Goal: Download file/media

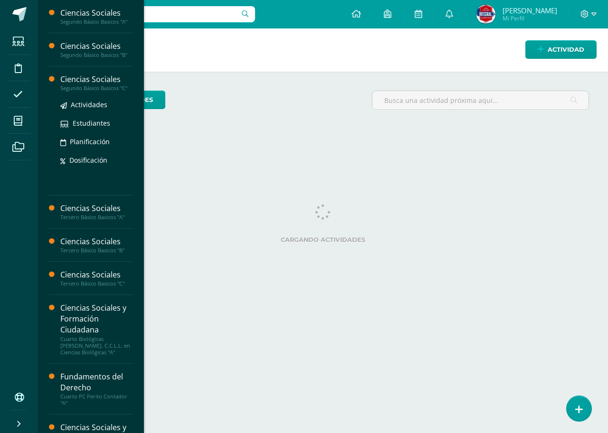
click at [98, 82] on div "Ciencias Sociales" at bounding box center [96, 79] width 72 height 11
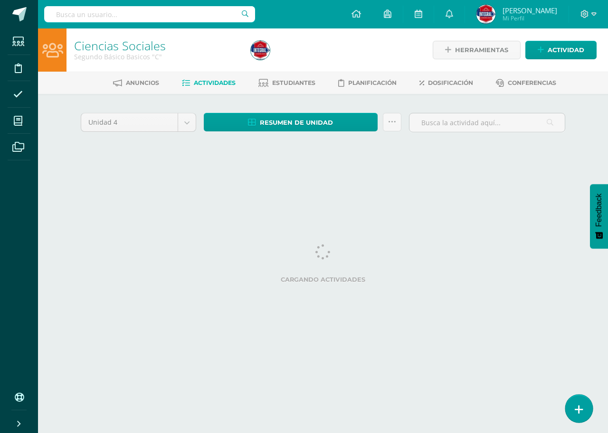
click at [583, 414] on link at bounding box center [578, 409] width 27 height 28
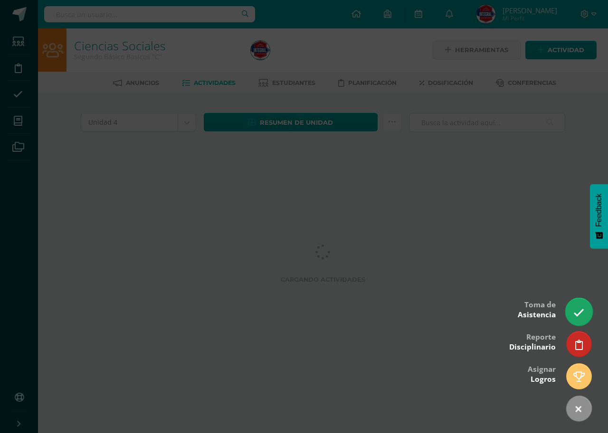
click at [577, 316] on icon at bounding box center [578, 313] width 11 height 11
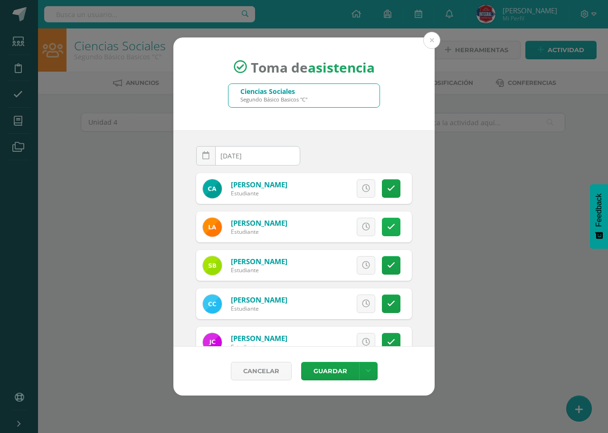
click at [387, 224] on icon at bounding box center [391, 227] width 8 height 8
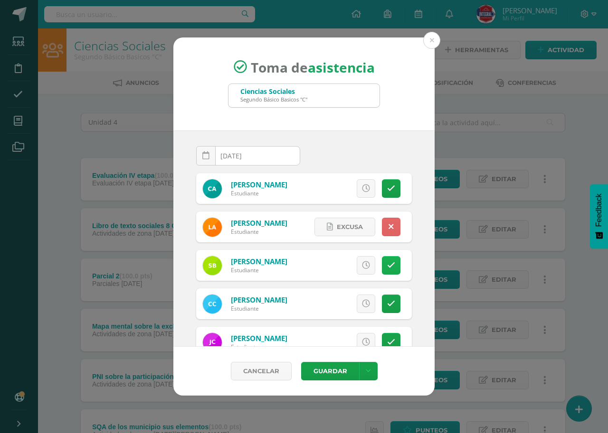
click at [387, 264] on icon at bounding box center [391, 266] width 8 height 8
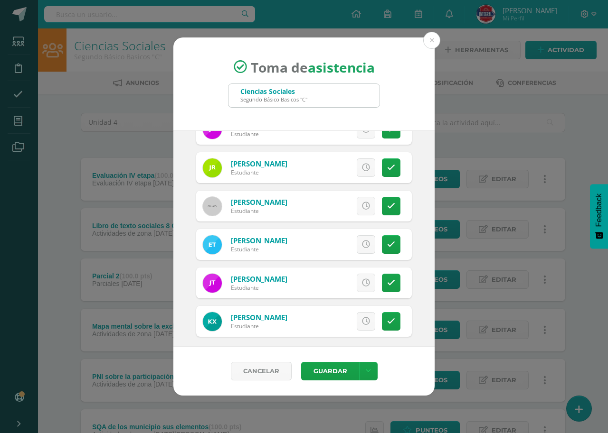
scroll to position [834, 0]
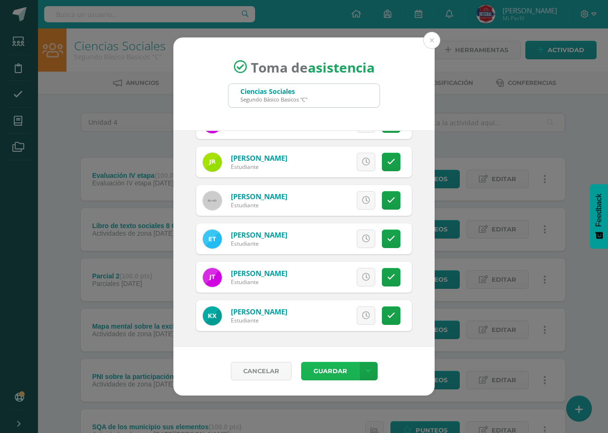
click at [326, 370] on button "Guardar" at bounding box center [330, 371] width 58 height 19
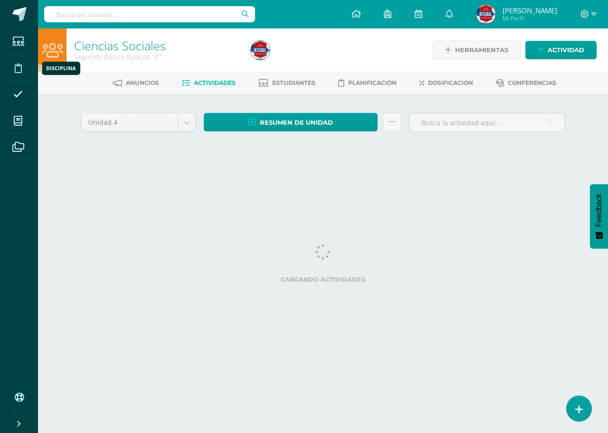
click at [19, 68] on icon at bounding box center [18, 68] width 7 height 9
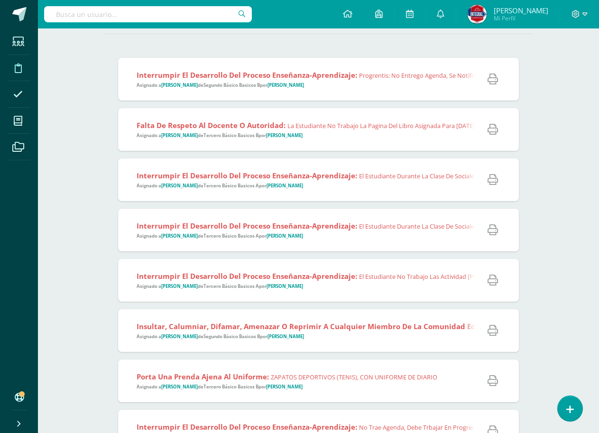
scroll to position [95, 0]
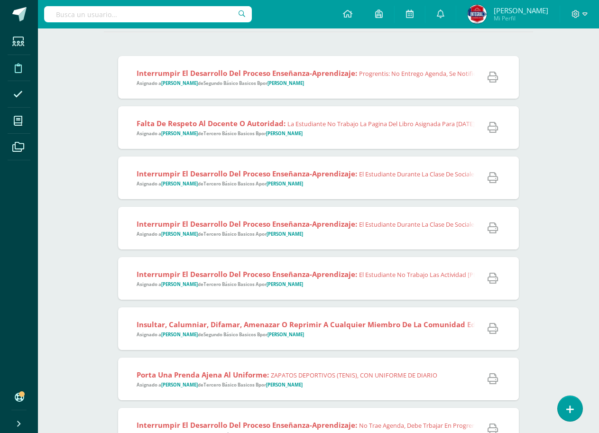
click at [376, 91] on div "Interrumpir el desarrollo del proceso enseñanza-aprendizaje: Progrentis: No ent…" at bounding box center [428, 77] width 620 height 43
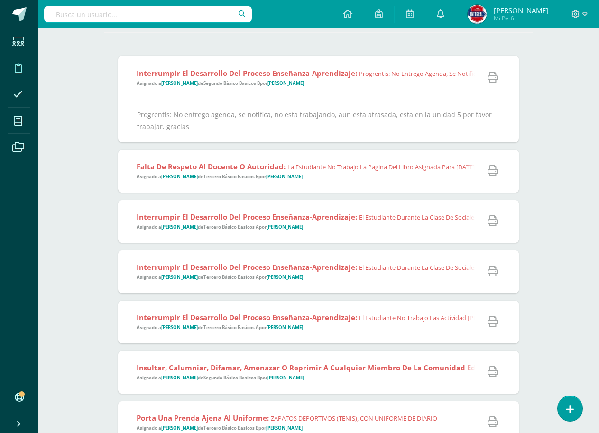
click at [376, 91] on div "Interrumpir el desarrollo del proceso enseñanza-aprendizaje: Progrentis: No ent…" at bounding box center [428, 77] width 620 height 43
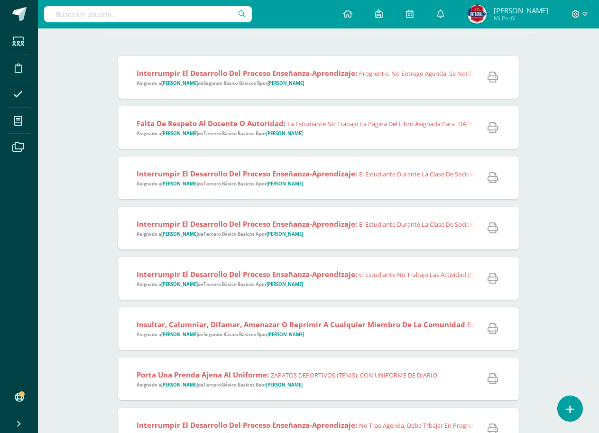
click at [367, 135] on span "Falta de respeto al docente o autoridad: La estudiante no trabajo la pagina del…" at bounding box center [443, 128] width 613 height 19
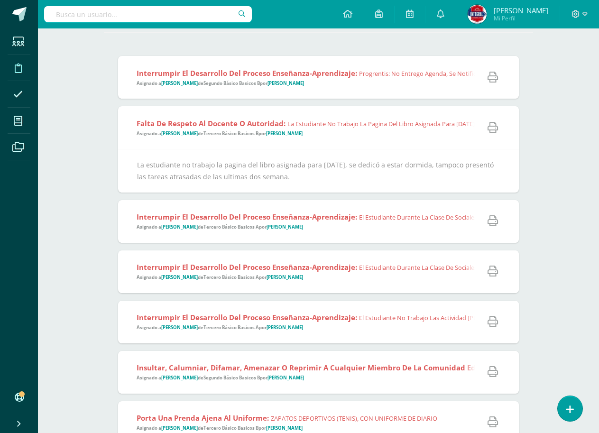
click at [367, 135] on span "Falta de respeto al docente o autoridad: La estudiante no trabajo la pagina del…" at bounding box center [443, 128] width 613 height 19
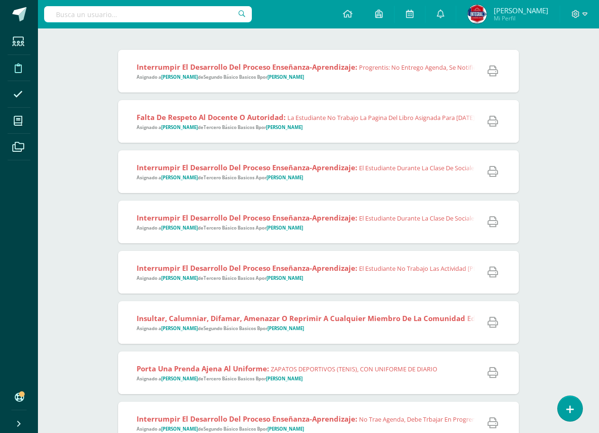
scroll to position [142, 0]
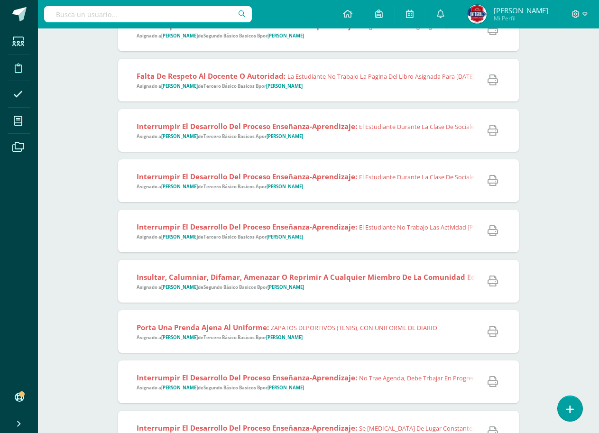
click at [370, 140] on span "Interrumpir el desarrollo del proceso enseñanza-aprendizaje: El estudiante dura…" at bounding box center [421, 131] width 568 height 19
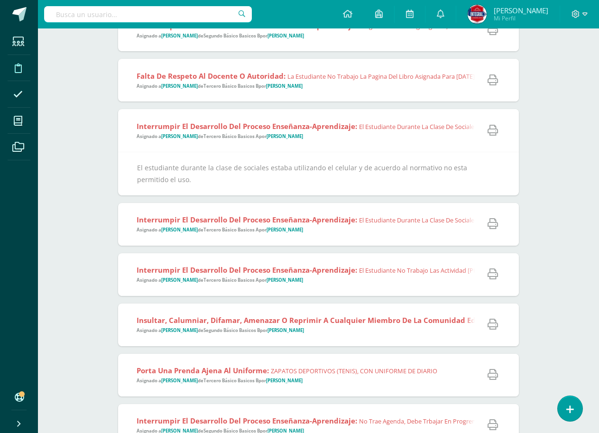
click at [370, 140] on span "Interrumpir el desarrollo del proceso enseñanza-aprendizaje: El estudiante dura…" at bounding box center [421, 131] width 568 height 19
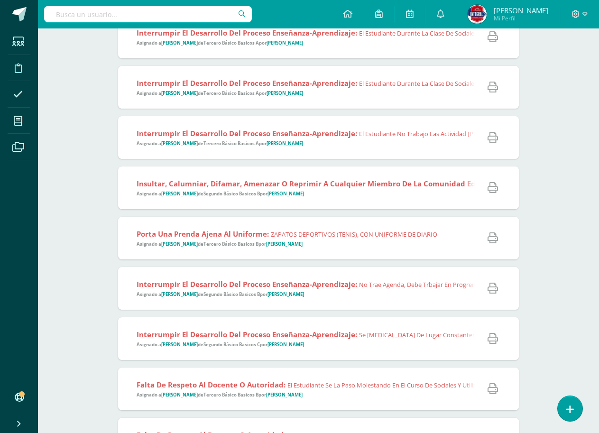
scroll to position [237, 0]
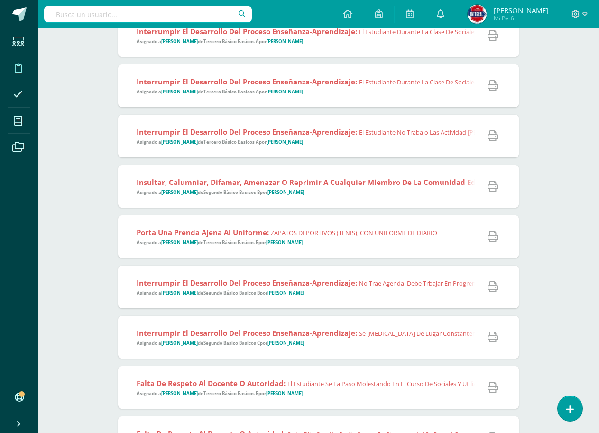
click at [405, 93] on span "Interrumpir el desarrollo del proceso enseñanza-aprendizaje: El estudiante dura…" at bounding box center [421, 86] width 568 height 19
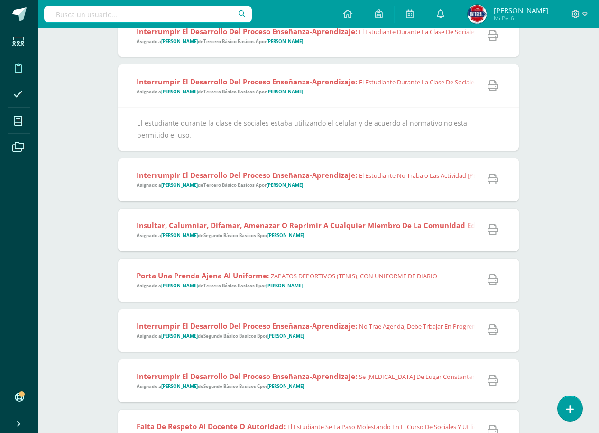
click at [405, 93] on span "Interrumpir el desarrollo del proceso enseñanza-aprendizaje: El estudiante dura…" at bounding box center [421, 86] width 568 height 19
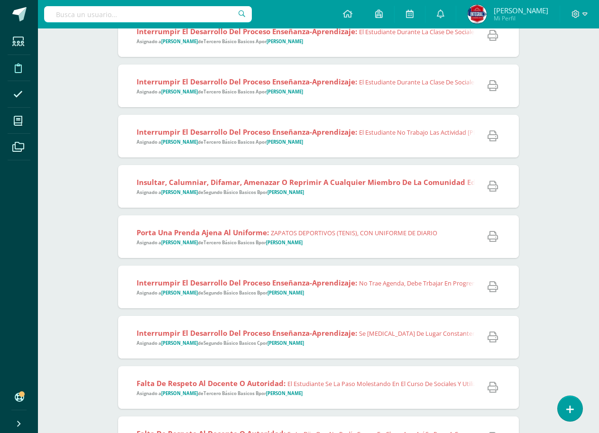
click at [398, 141] on span "Interrumpir el desarrollo del proceso enseñanza-aprendizaje: El estudiante no t…" at bounding box center [401, 136] width 529 height 19
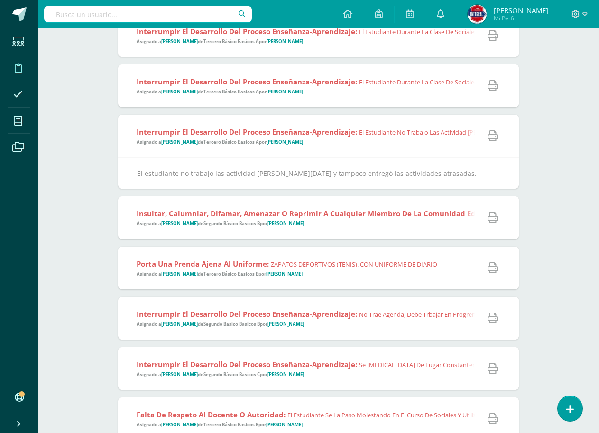
click at [398, 141] on span "Interrumpir el desarrollo del proceso enseñanza-aprendizaje: El estudiante no t…" at bounding box center [401, 136] width 529 height 19
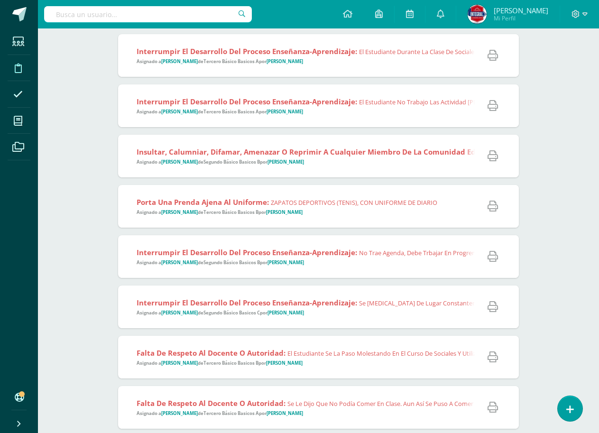
scroll to position [285, 0]
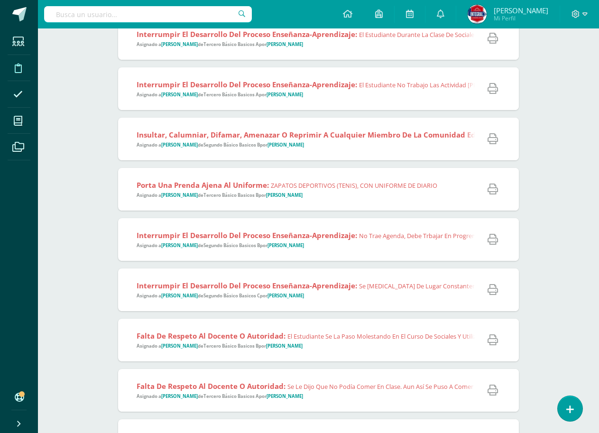
click at [383, 150] on div "Insultar, calumniar, difamar, amenazar o reprimir a cualquier miembro de la com…" at bounding box center [505, 139] width 774 height 43
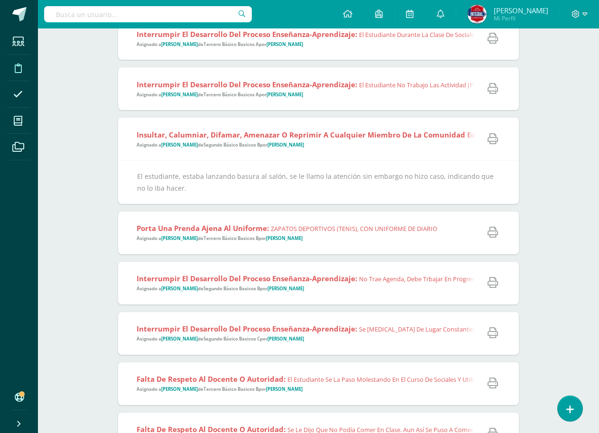
click at [383, 150] on div "Insultar, calumniar, difamar, amenazar o reprimir a cualquier miembro de la com…" at bounding box center [505, 139] width 774 height 43
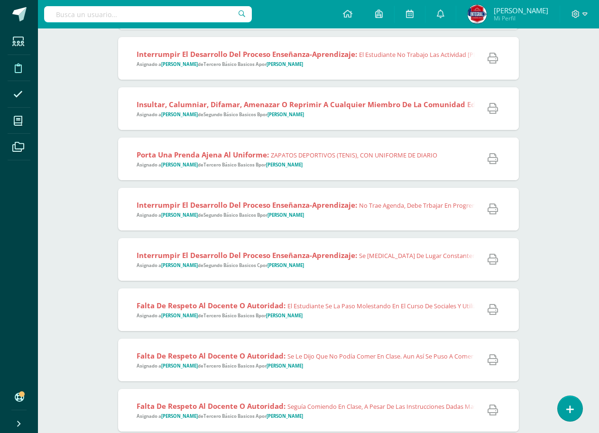
scroll to position [332, 0]
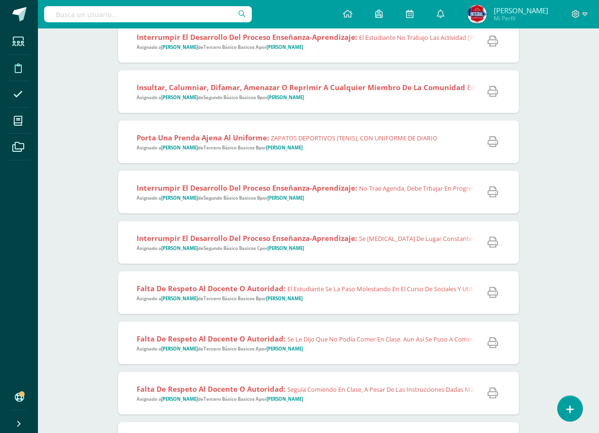
click at [382, 150] on span "Porta una prenda ajena al uniforme: zAPATOS DEPORTIVOS (TENIS), CON UNIFORME DE…" at bounding box center [287, 142] width 301 height 19
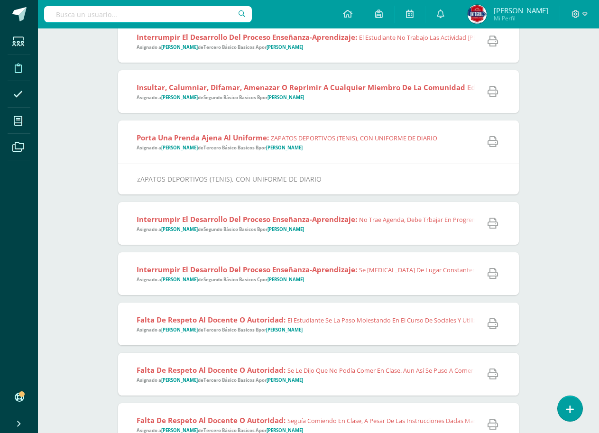
click at [382, 150] on span "Porta una prenda ajena al uniforme: zAPATOS DEPORTIVOS (TENIS), CON UNIFORME DE…" at bounding box center [287, 142] width 301 height 19
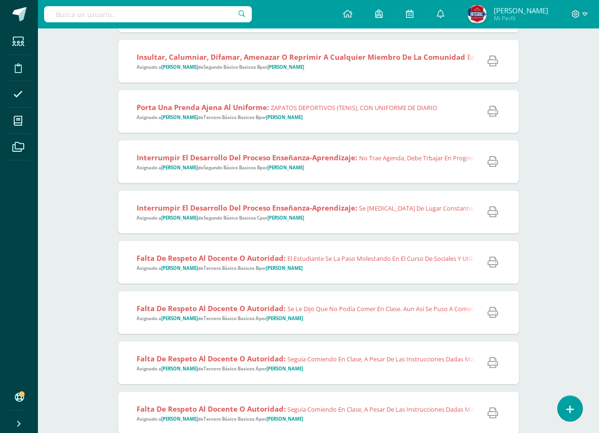
scroll to position [380, 0]
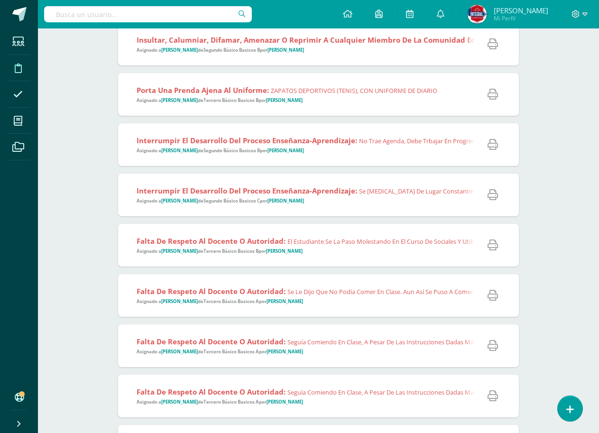
click at [382, 150] on span "Interrumpir el desarrollo del proceso enseñanza-aprendizaje: No trae agenda, de…" at bounding box center [376, 145] width 478 height 19
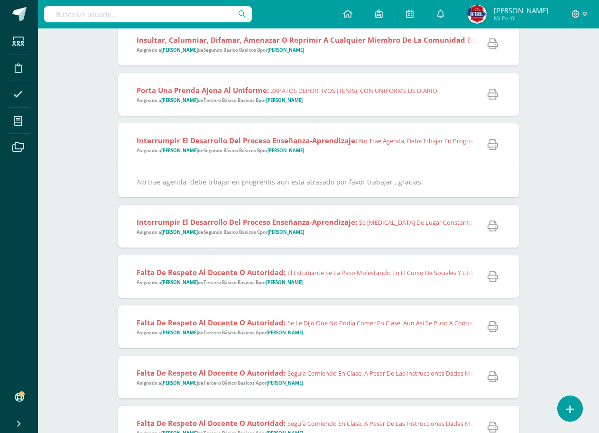
click at [382, 150] on span "Interrumpir el desarrollo del proceso enseñanza-aprendizaje: No trae agenda, de…" at bounding box center [376, 145] width 478 height 19
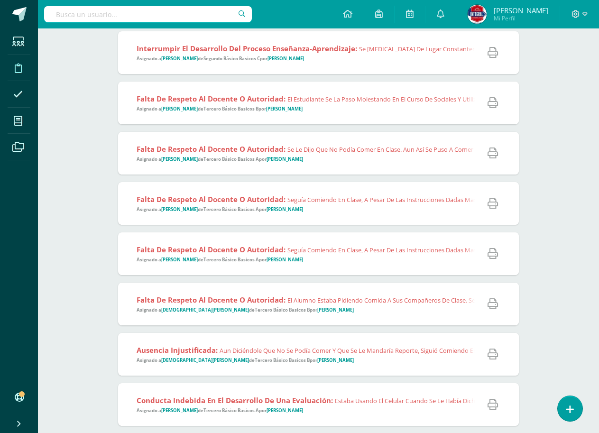
scroll to position [475, 0]
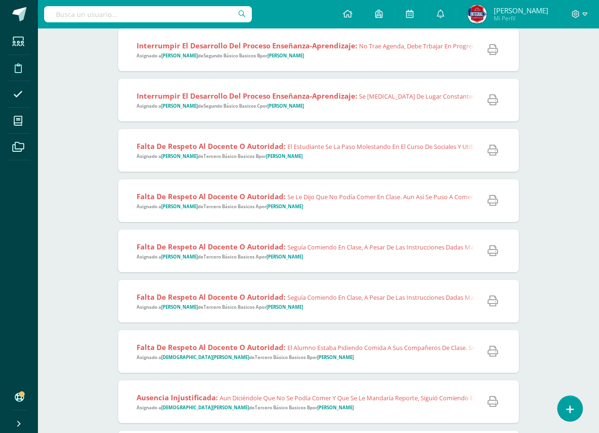
click at [388, 60] on div "Interrumpir el desarrollo del proceso enseñanza-aprendizaje: No trae agenda, de…" at bounding box center [372, 49] width 508 height 43
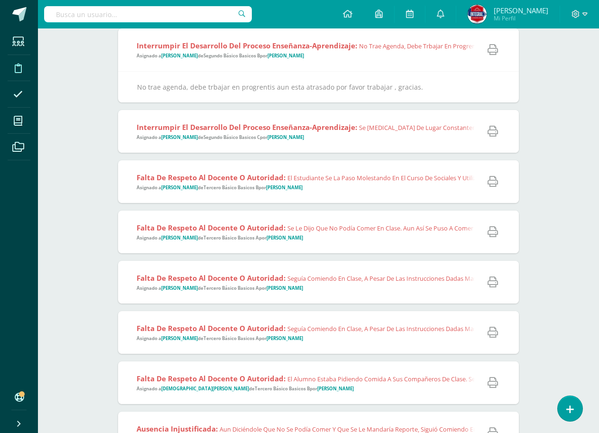
click at [388, 60] on div "Interrumpir el desarrollo del proceso enseñanza-aprendizaje: No trae agenda, de…" at bounding box center [372, 49] width 508 height 43
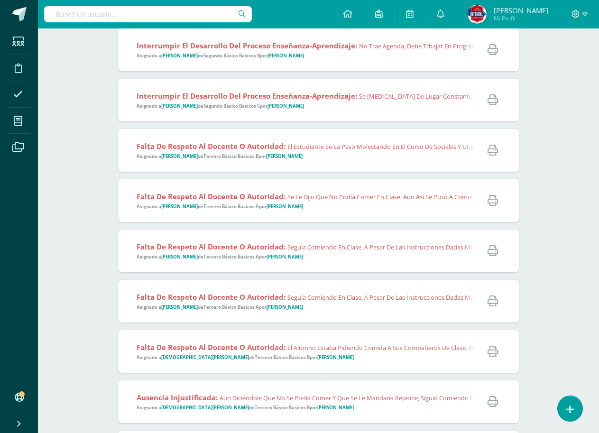
click at [388, 108] on span "Interrumpir el desarrollo del proceso enseñanza-aprendizaje: Se cambia de lugar…" at bounding box center [315, 100] width 356 height 19
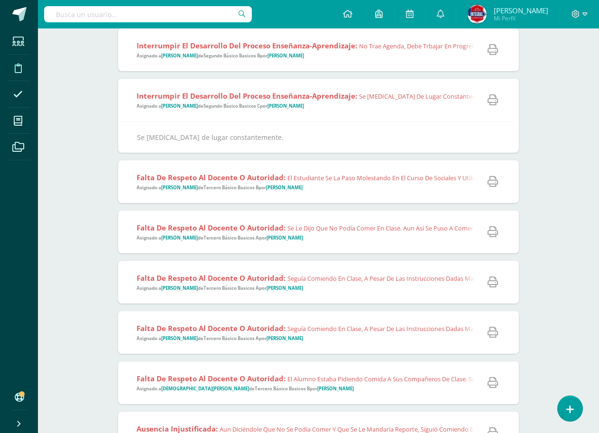
click at [388, 108] on span "Interrumpir el desarrollo del proceso enseñanza-aprendizaje: Se cambia de lugar…" at bounding box center [315, 100] width 356 height 19
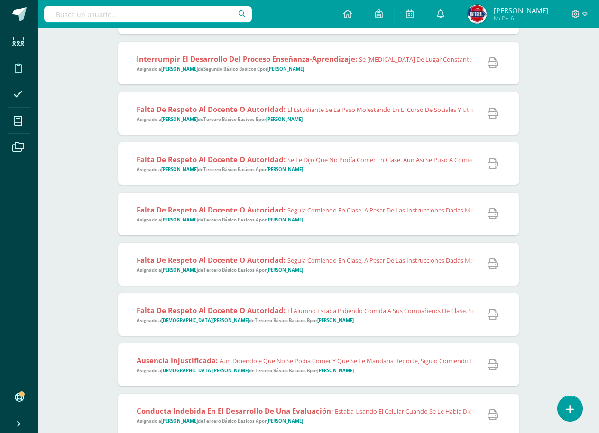
scroll to position [570, 0]
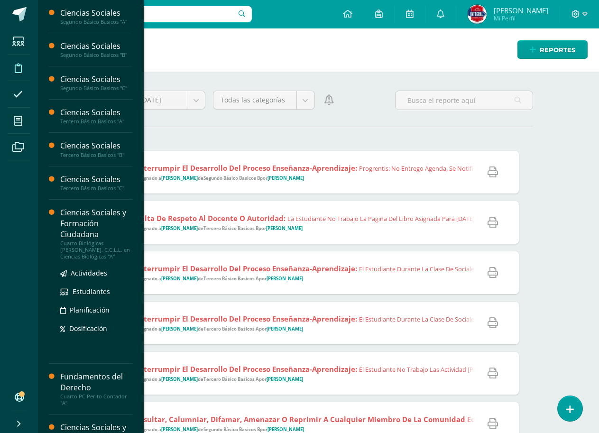
click at [79, 231] on div "Ciencias Sociales y Formación Ciudadana" at bounding box center [96, 223] width 72 height 33
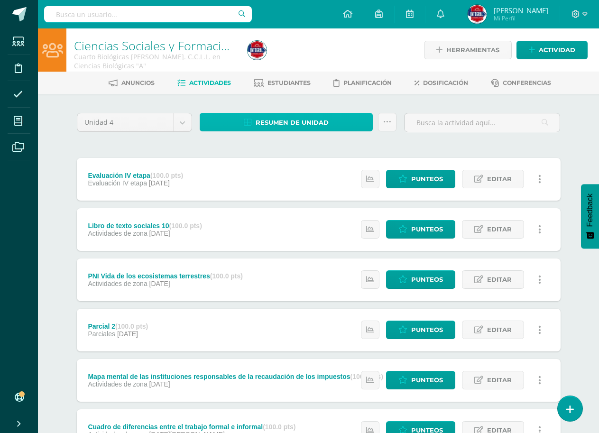
click at [295, 122] on span "Resumen de unidad" at bounding box center [292, 123] width 73 height 18
click at [281, 119] on span "Resumen de unidad" at bounding box center [292, 123] width 73 height 18
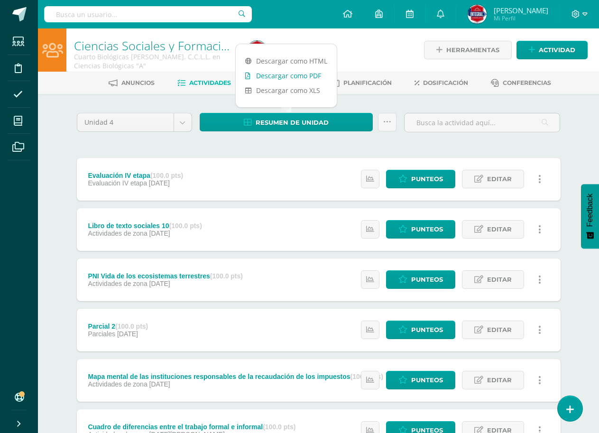
click at [298, 70] on link "Descargar como PDF" at bounding box center [286, 75] width 101 height 15
click at [572, 410] on icon at bounding box center [570, 409] width 9 height 11
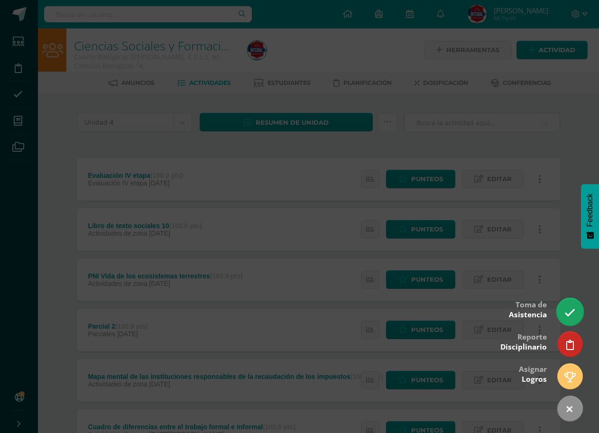
click at [568, 311] on icon at bounding box center [570, 313] width 11 height 11
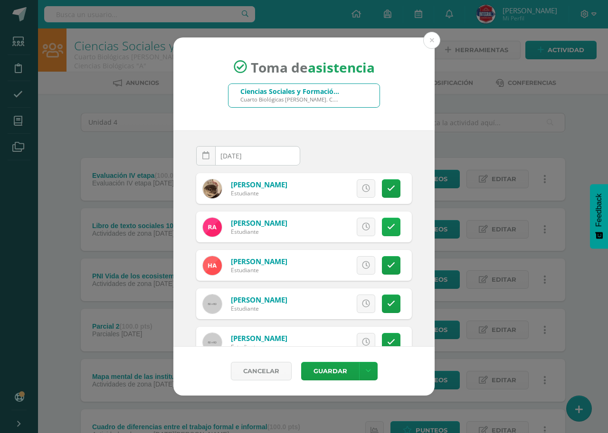
click at [387, 231] on link at bounding box center [391, 227] width 19 height 19
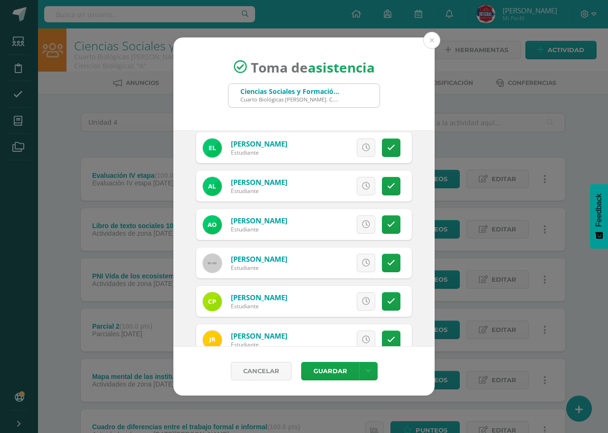
scroll to position [603, 0]
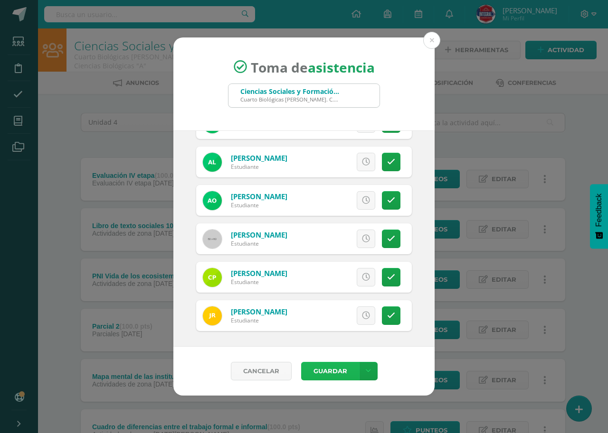
click at [334, 375] on button "Guardar" at bounding box center [330, 371] width 58 height 19
